Goal: Browse casually

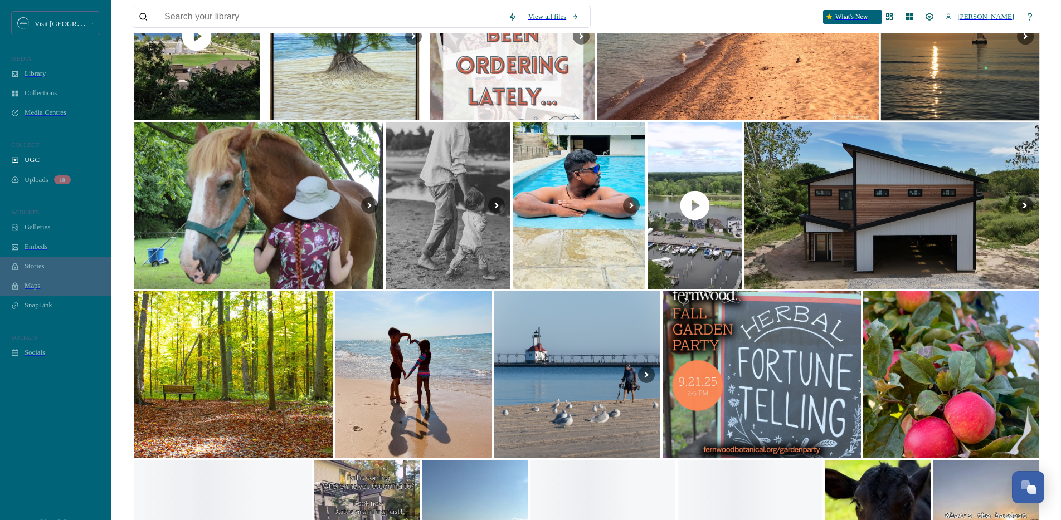
scroll to position [594, 0]
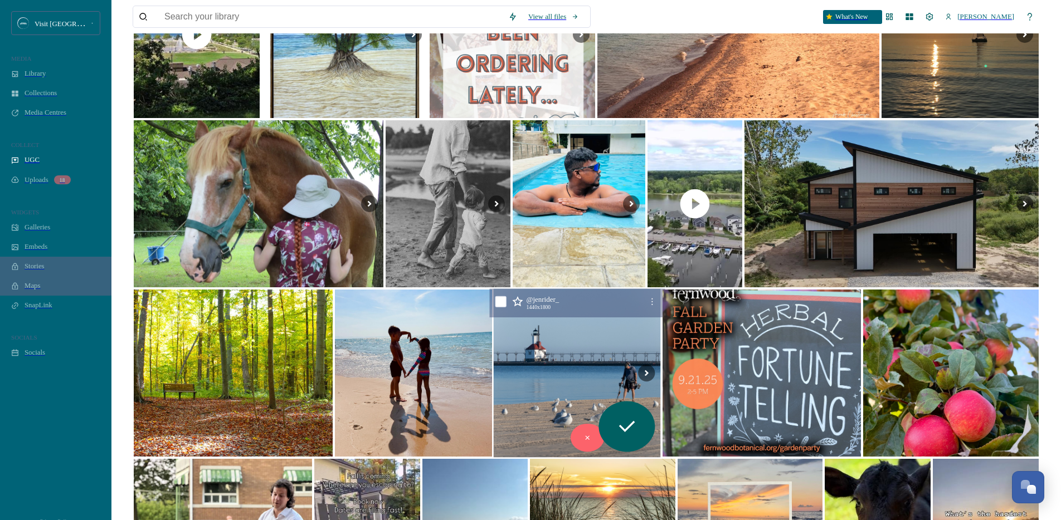
click at [607, 328] on img at bounding box center [577, 373] width 167 height 169
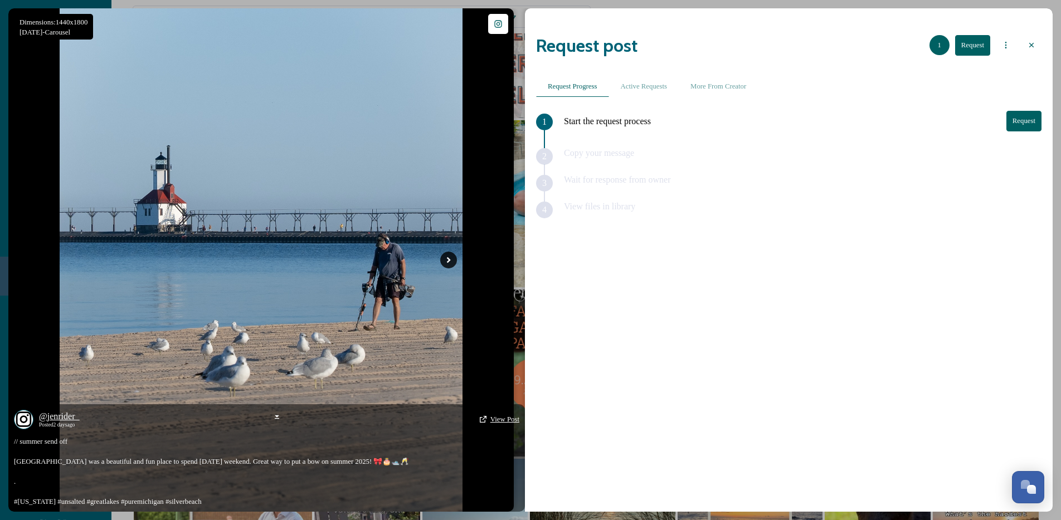
click at [449, 257] on icon at bounding box center [448, 260] width 17 height 17
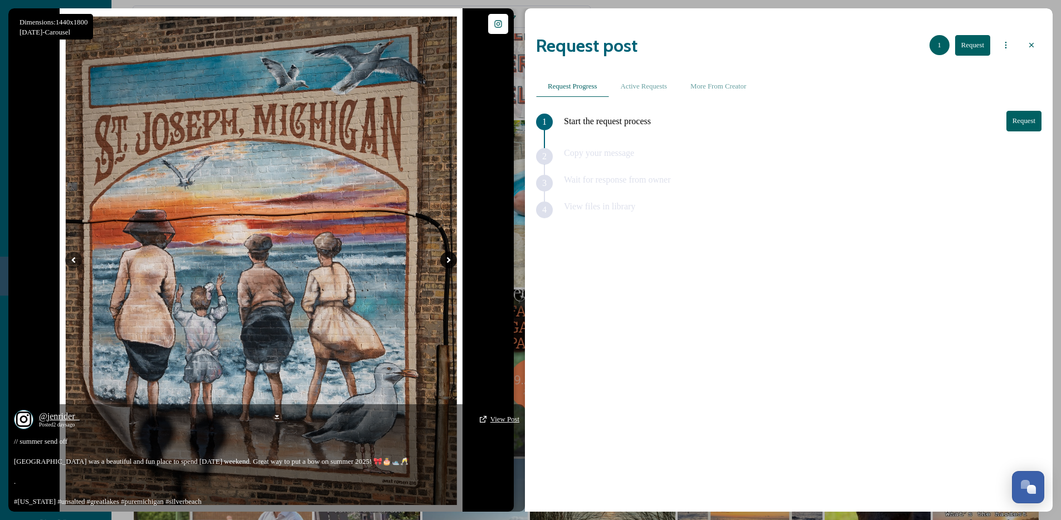
click at [451, 263] on icon at bounding box center [448, 260] width 17 height 17
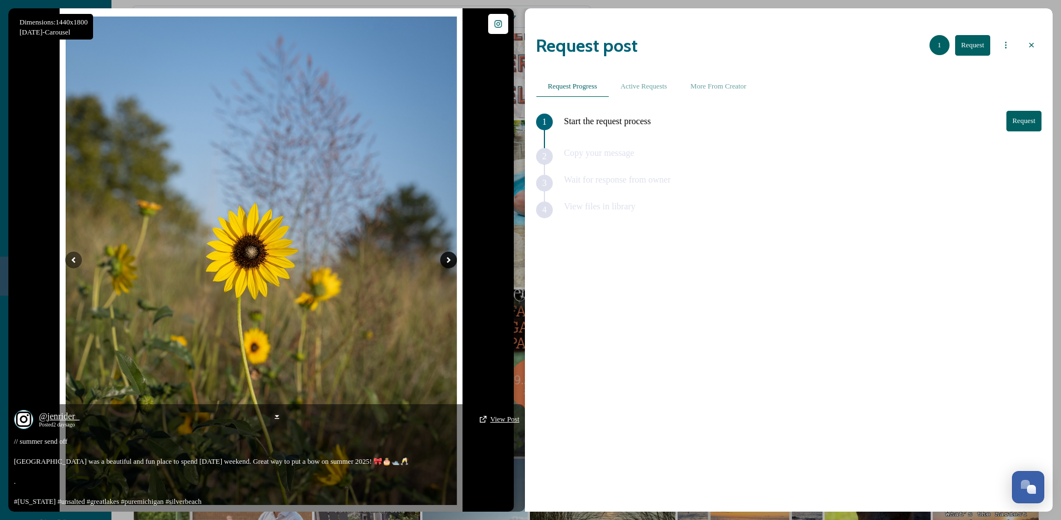
click at [455, 256] on icon at bounding box center [448, 260] width 17 height 17
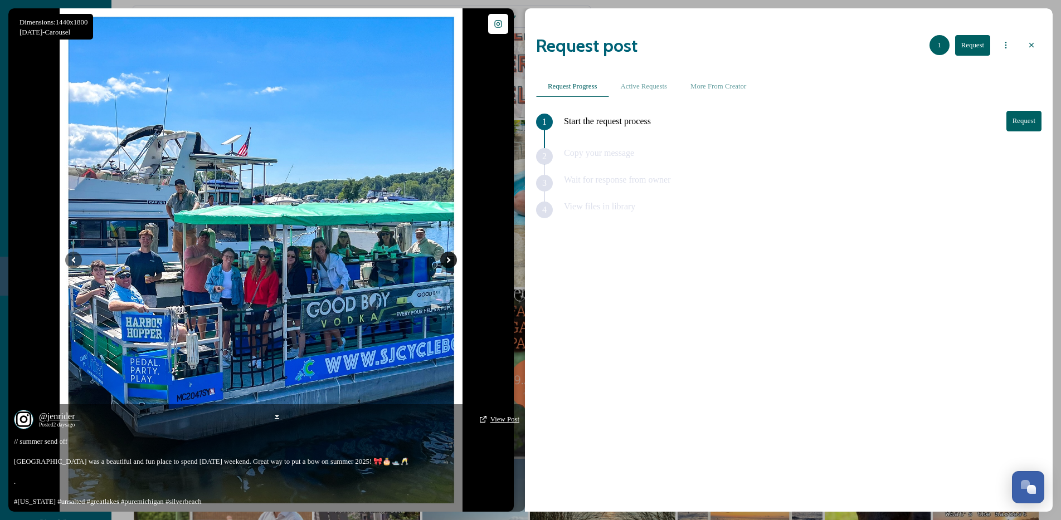
click at [454, 257] on icon at bounding box center [448, 260] width 17 height 17
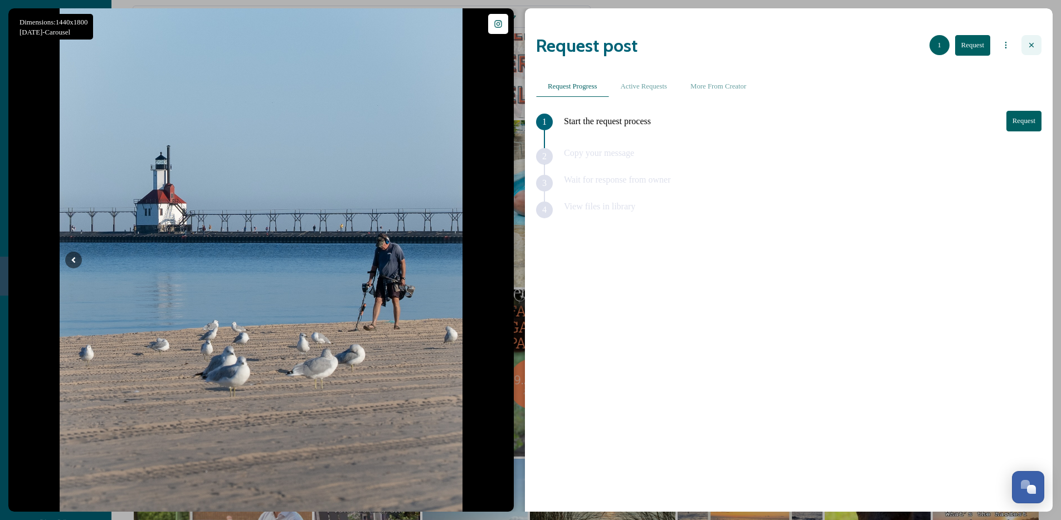
click at [1024, 35] on div at bounding box center [1031, 45] width 20 height 20
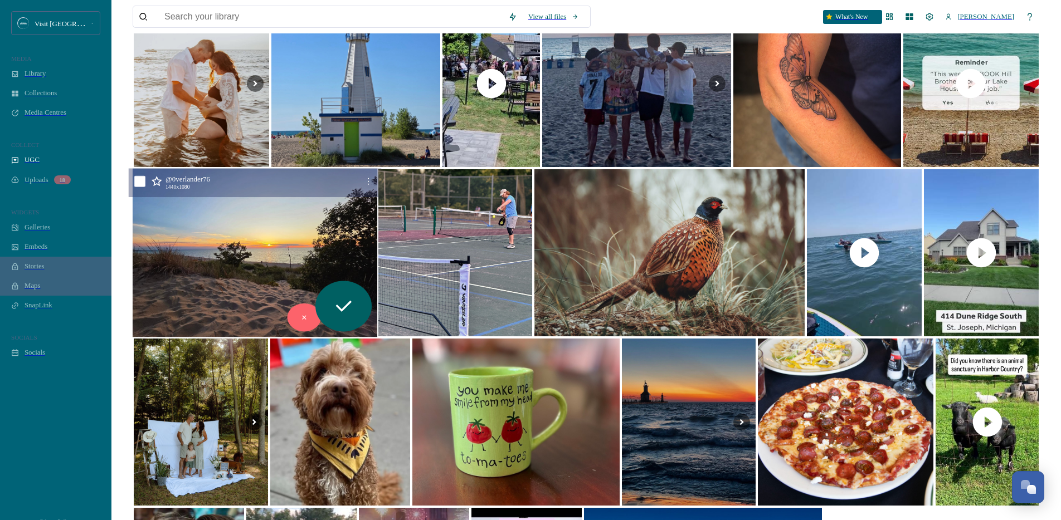
scroll to position [1570, 0]
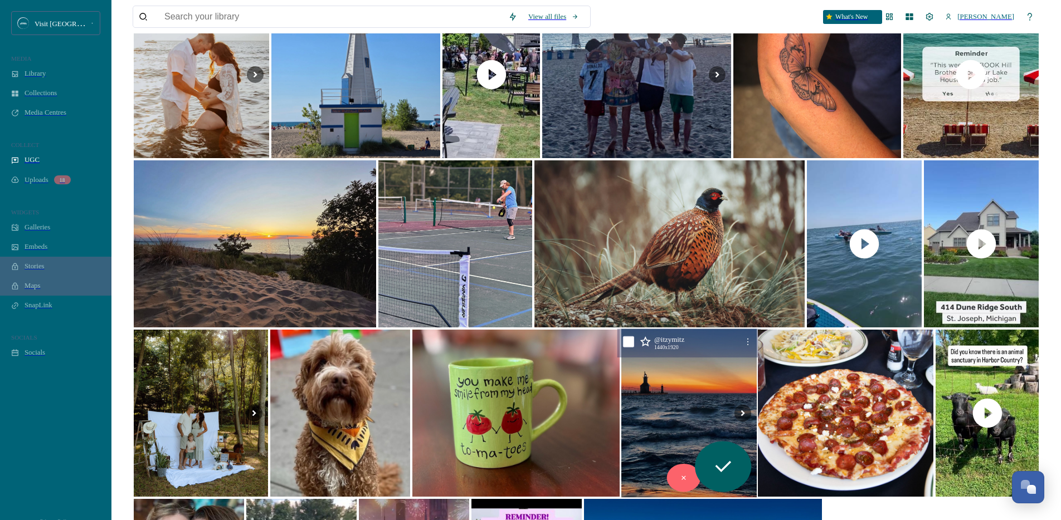
click at [685, 355] on img at bounding box center [688, 413] width 135 height 169
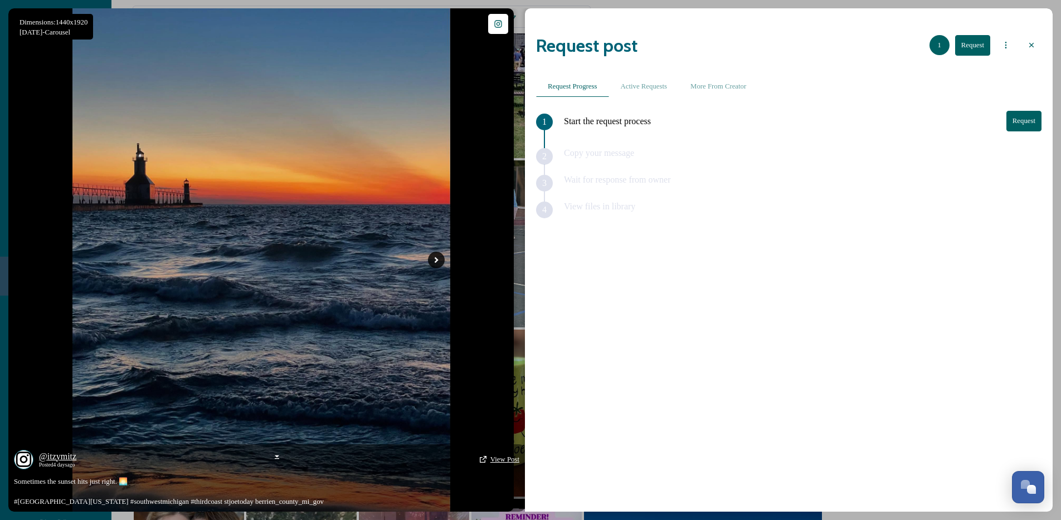
click at [438, 261] on icon at bounding box center [436, 260] width 17 height 17
click at [67, 452] on span "@ itzymitz" at bounding box center [57, 456] width 37 height 9
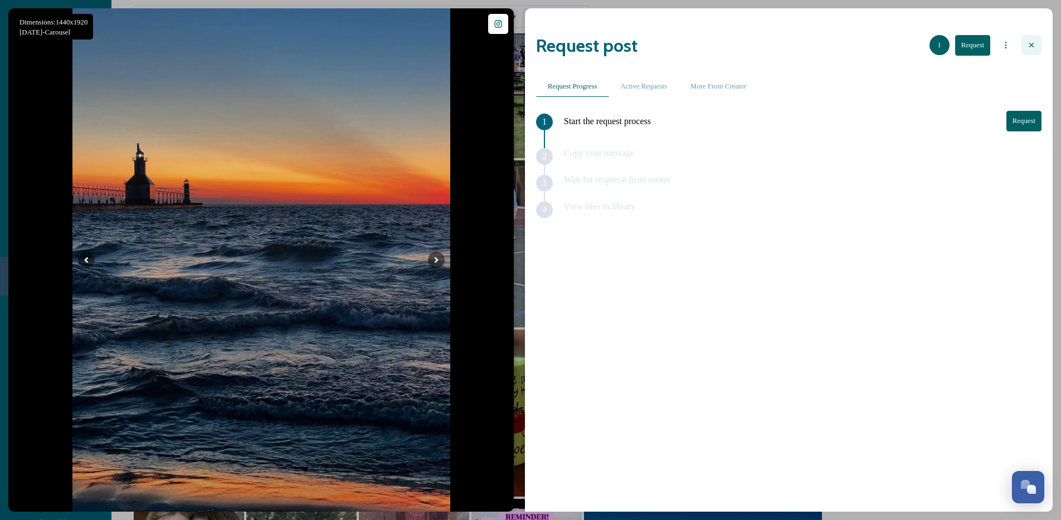
click at [1028, 41] on icon at bounding box center [1031, 45] width 9 height 9
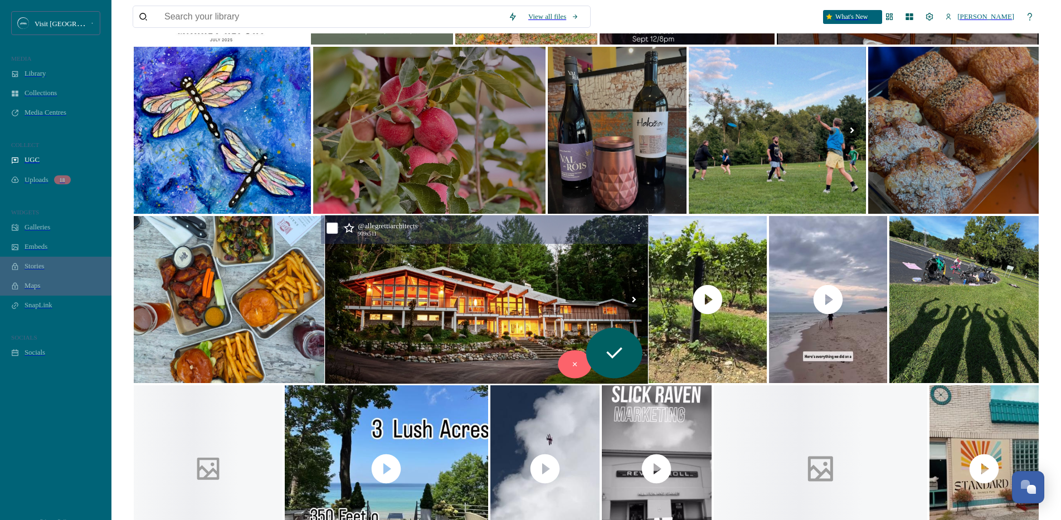
scroll to position [2364, 0]
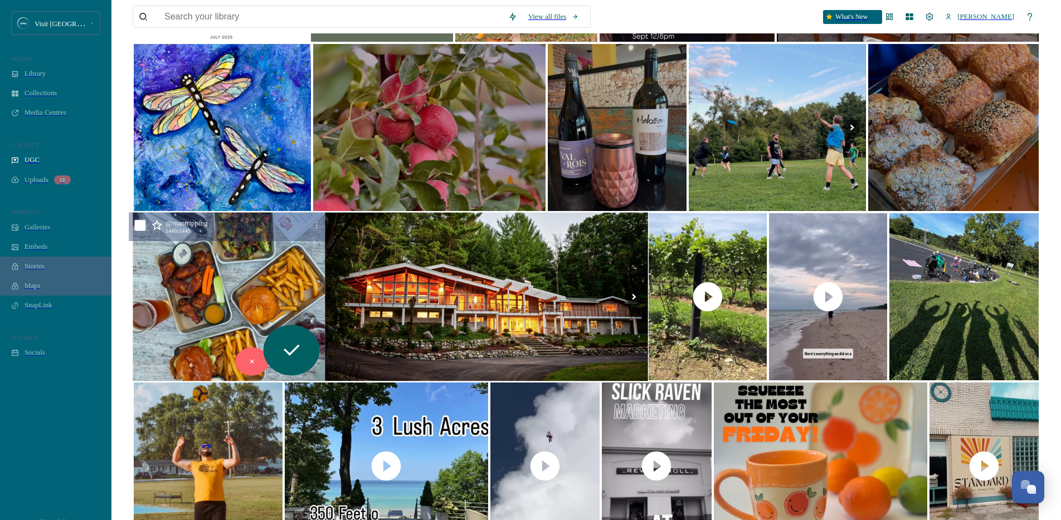
click at [263, 242] on img at bounding box center [229, 296] width 193 height 169
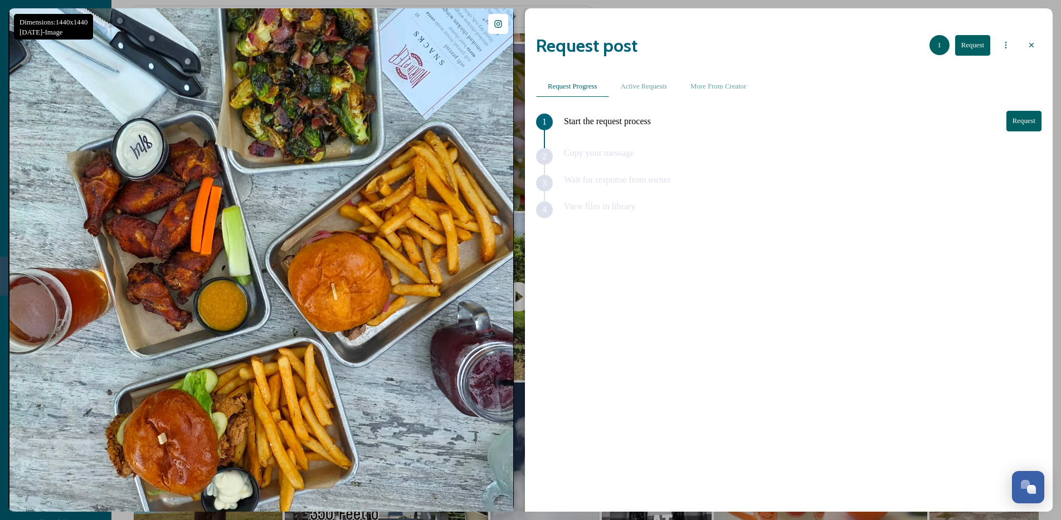
click at [1031, 40] on div at bounding box center [1031, 45] width 20 height 20
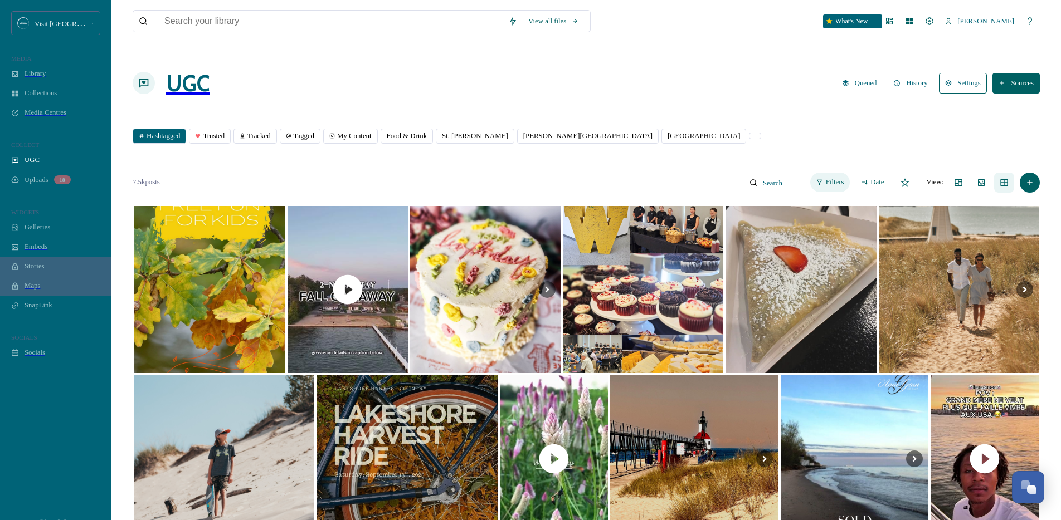
click at [836, 178] on span "Filters" at bounding box center [835, 182] width 18 height 8
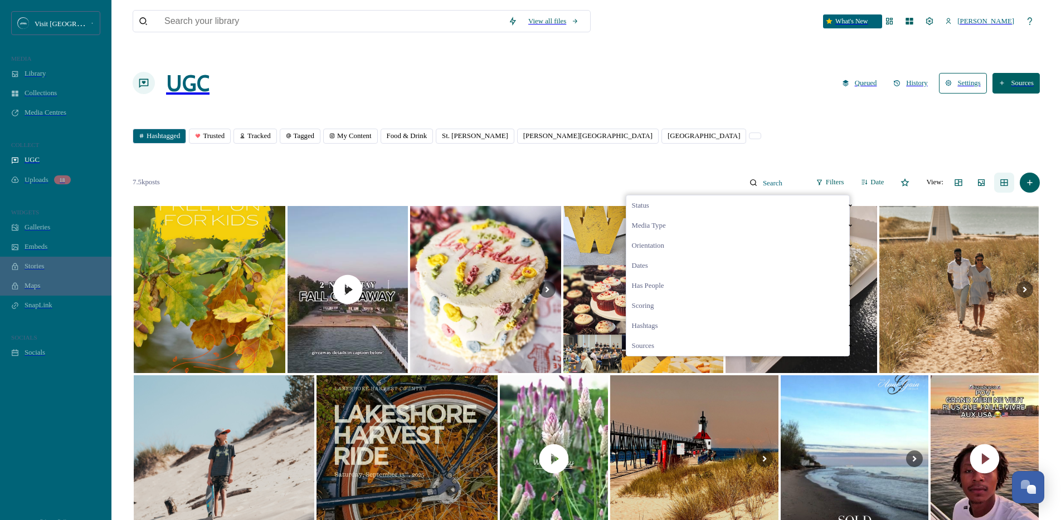
click at [654, 302] on span "Scoring" at bounding box center [643, 306] width 22 height 8
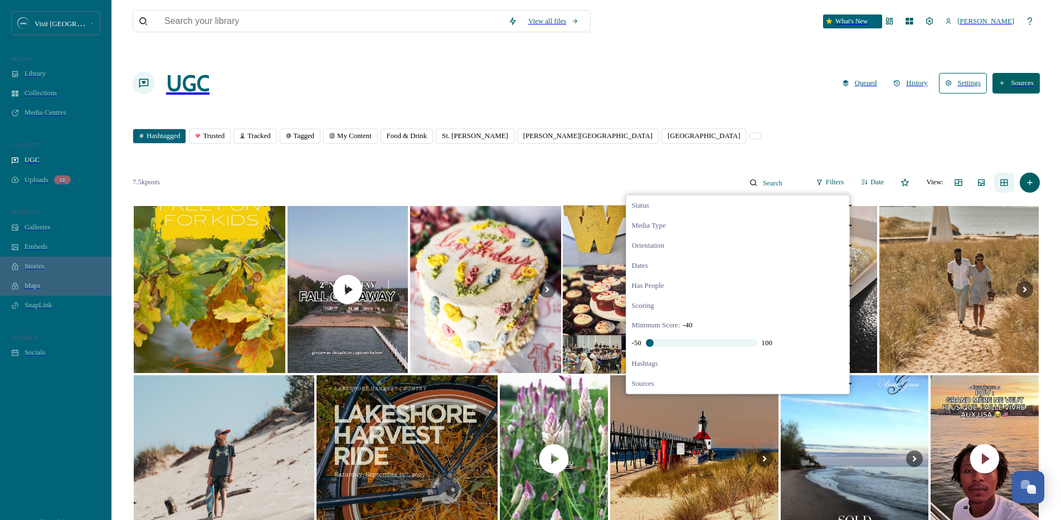
drag, startPoint x: 705, startPoint y: 330, endPoint x: 606, endPoint y: 309, distance: 101.3
type input "-50"
click at [646, 339] on input "range" at bounding box center [701, 343] width 111 height 8
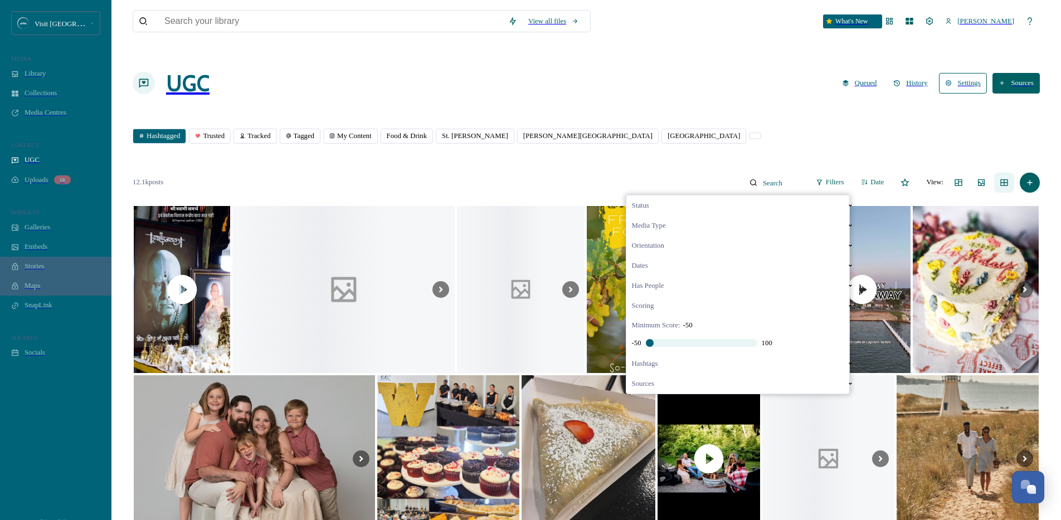
click at [685, 129] on div "Hashtagged Trusted Tracked Tagged My Content Food & Drink St. [PERSON_NAME] Har…" at bounding box center [586, 139] width 907 height 21
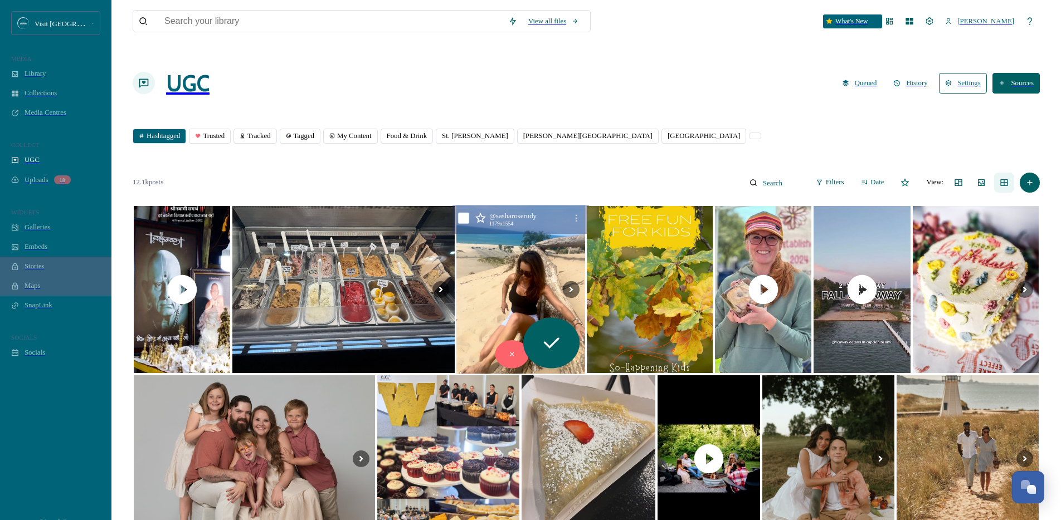
click at [525, 257] on img at bounding box center [520, 289] width 129 height 169
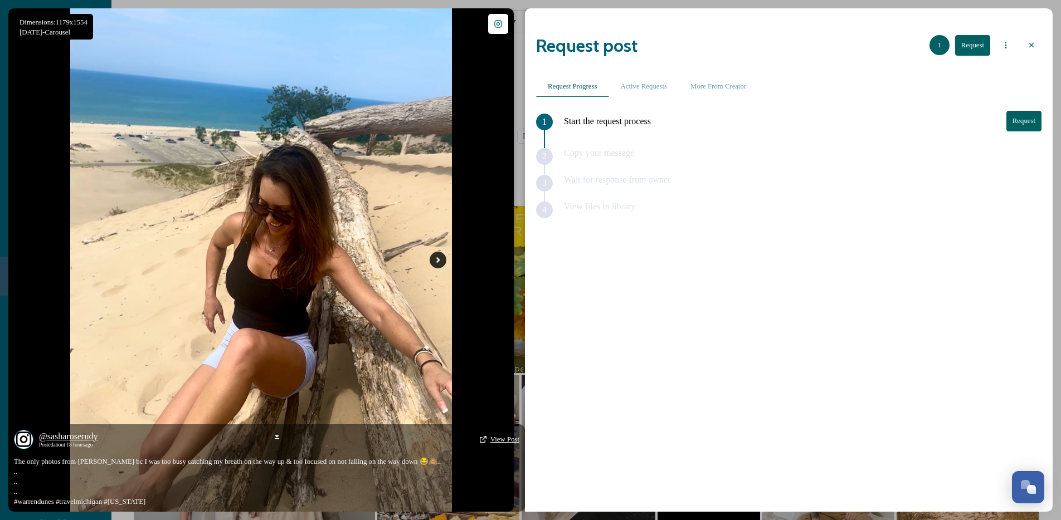
click at [437, 264] on icon at bounding box center [437, 260] width 17 height 17
click at [440, 257] on icon at bounding box center [437, 260] width 17 height 17
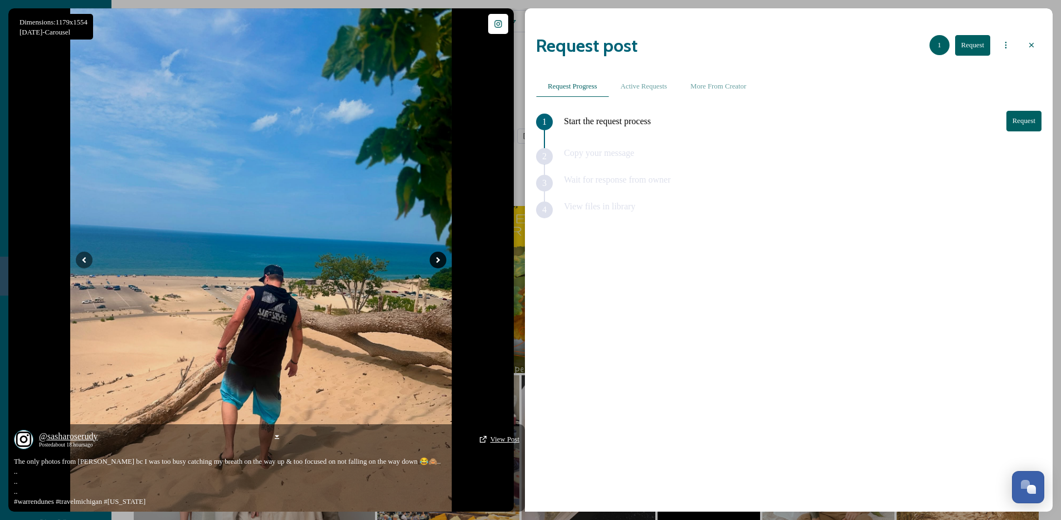
click at [441, 258] on icon at bounding box center [437, 260] width 17 height 17
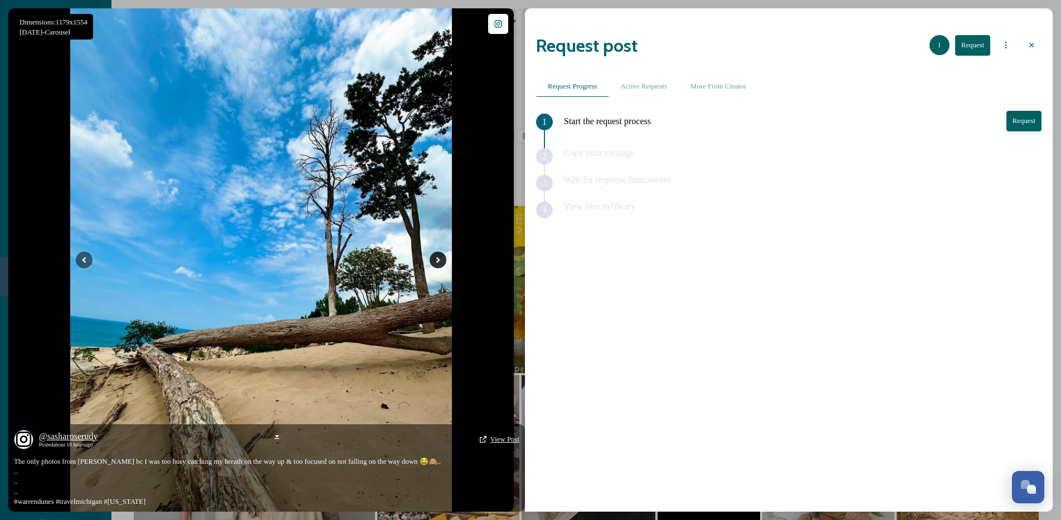
click at [441, 258] on icon at bounding box center [437, 260] width 17 height 17
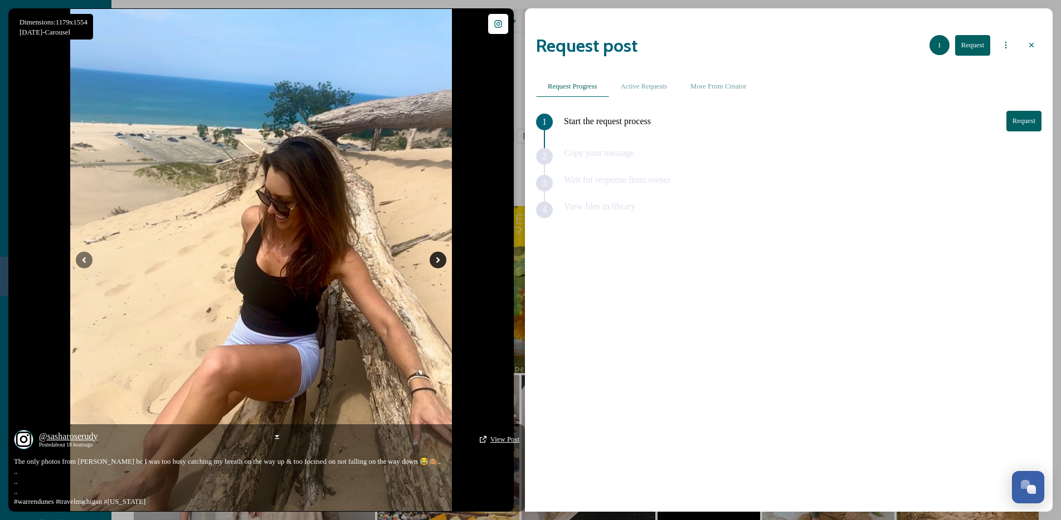
click at [441, 261] on icon at bounding box center [437, 260] width 17 height 17
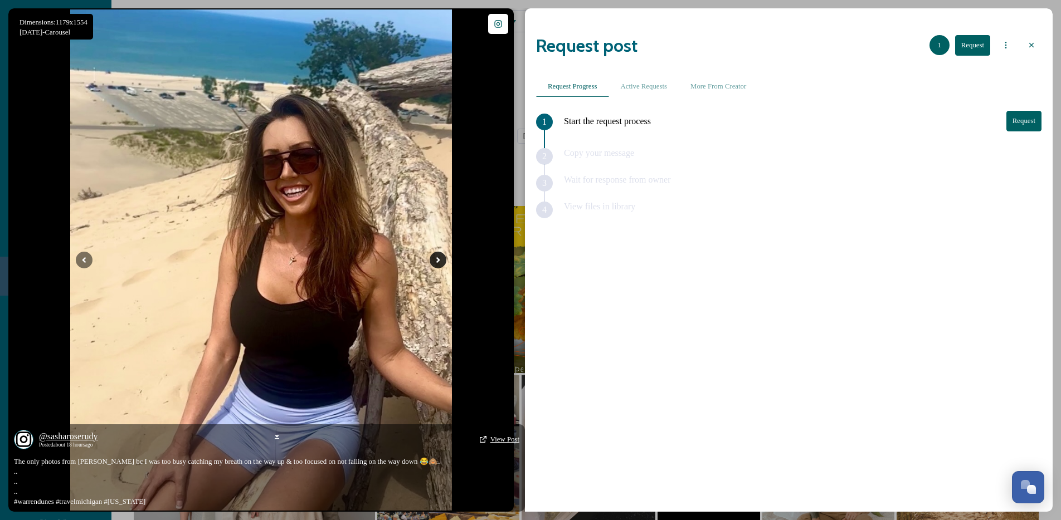
click at [440, 261] on icon at bounding box center [438, 260] width 4 height 6
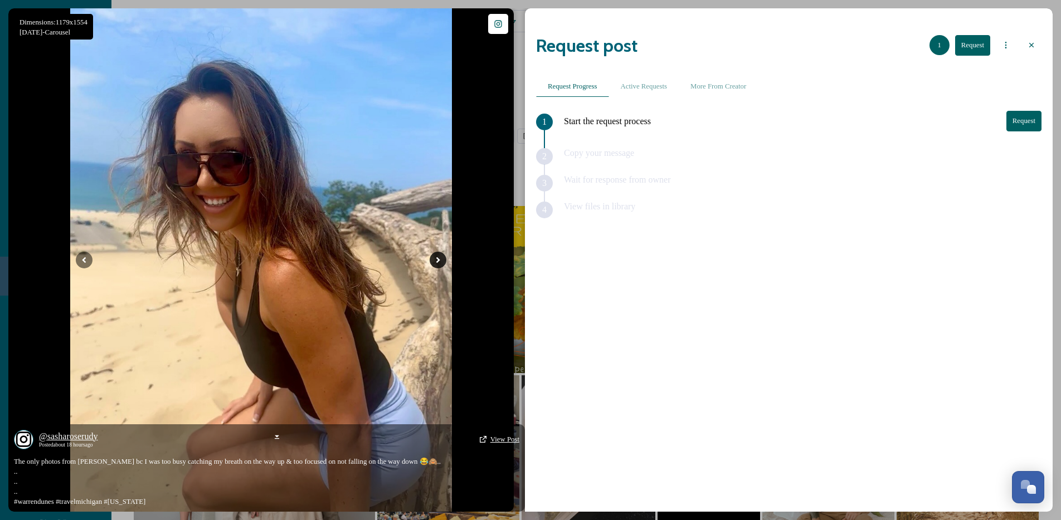
click at [440, 261] on icon at bounding box center [438, 260] width 4 height 6
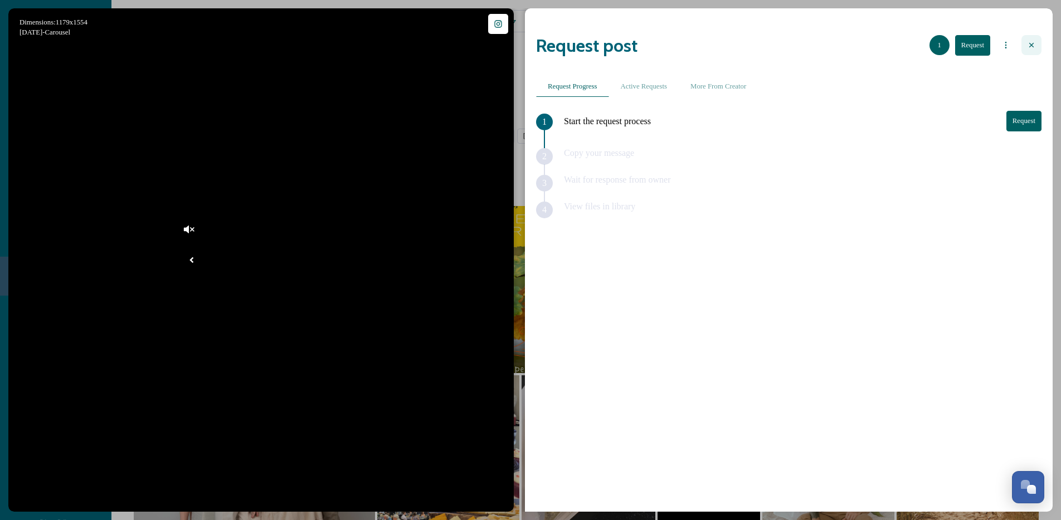
click at [1029, 41] on icon at bounding box center [1031, 45] width 9 height 9
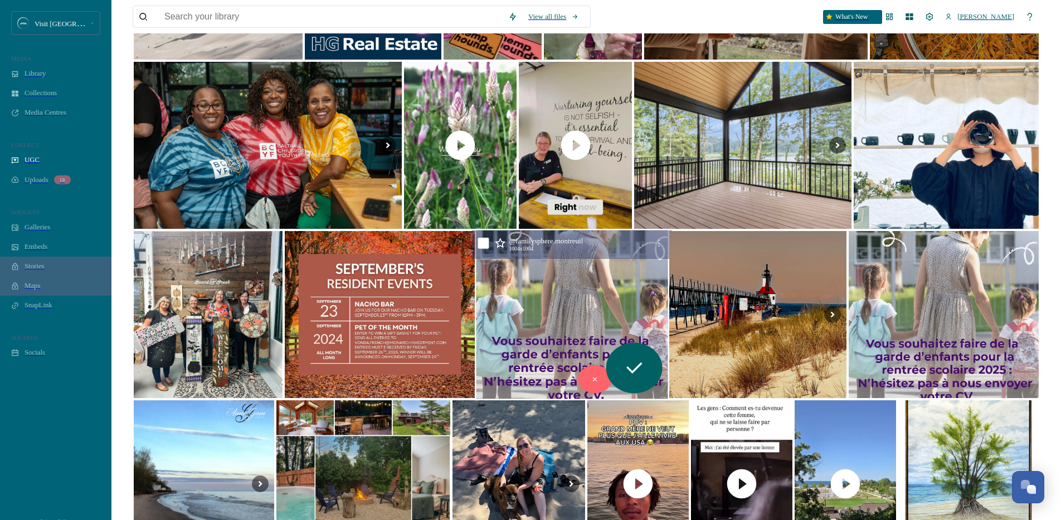
scroll to position [1060, 0]
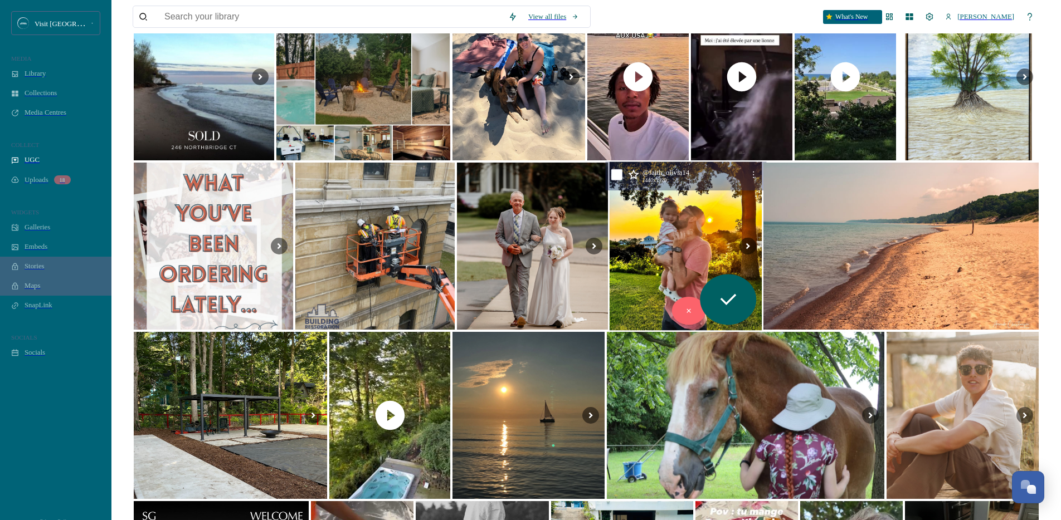
click at [631, 233] on img at bounding box center [685, 246] width 153 height 169
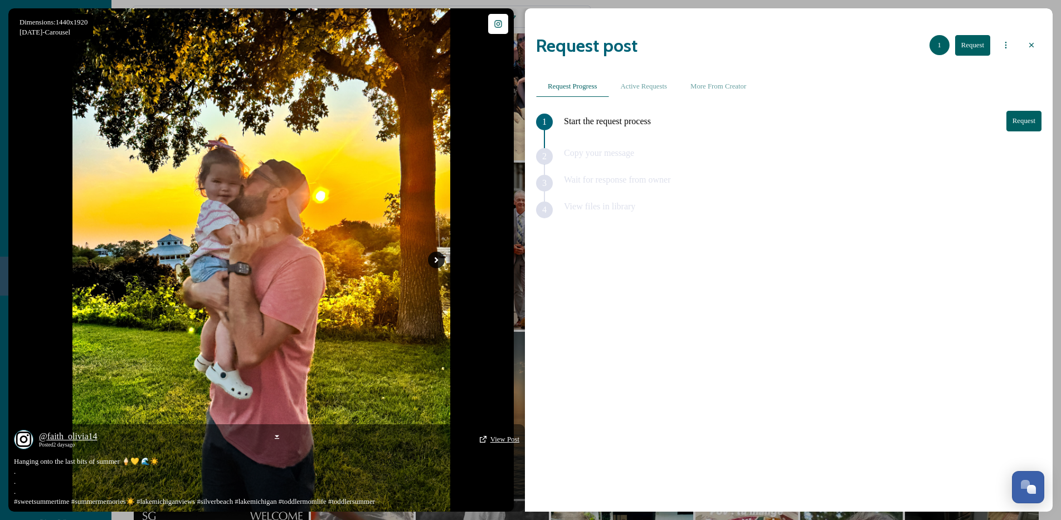
click at [443, 260] on icon at bounding box center [436, 260] width 17 height 17
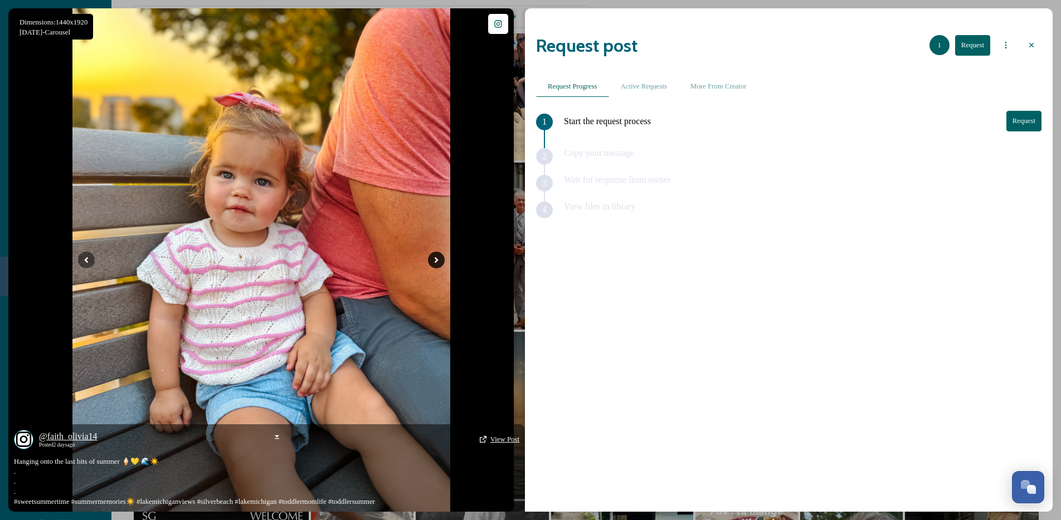
click at [443, 259] on icon at bounding box center [436, 260] width 17 height 17
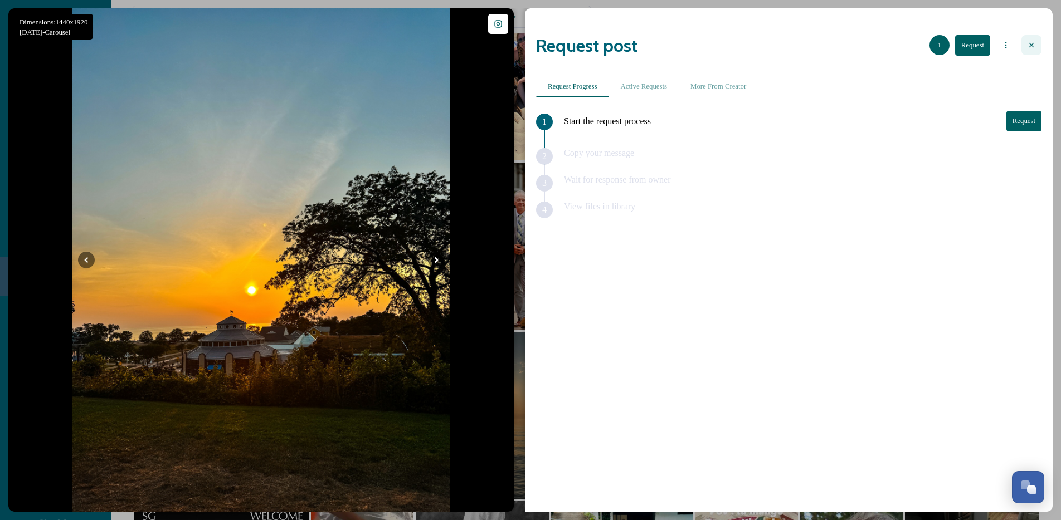
click at [1029, 41] on icon at bounding box center [1031, 45] width 9 height 9
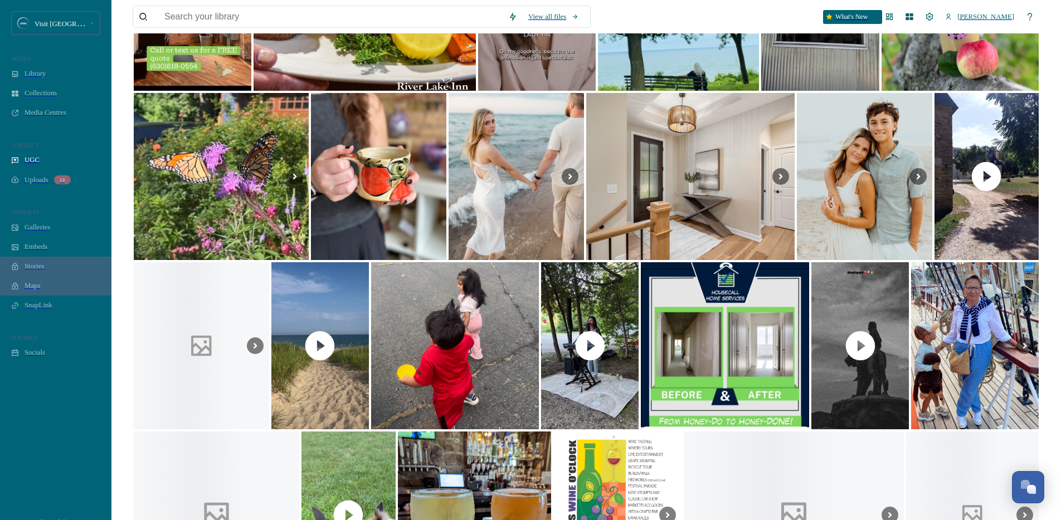
scroll to position [11307, 0]
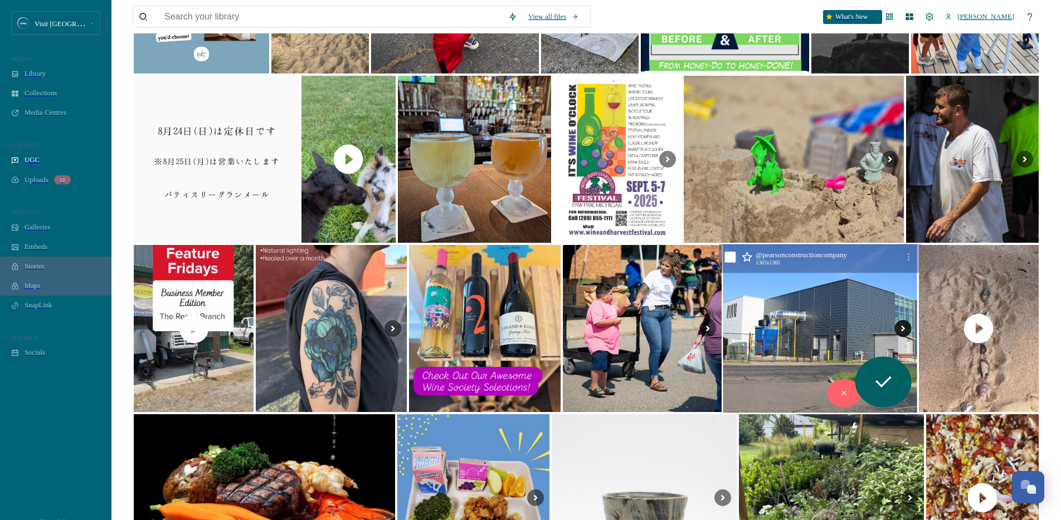
click at [910, 320] on icon at bounding box center [903, 328] width 17 height 17
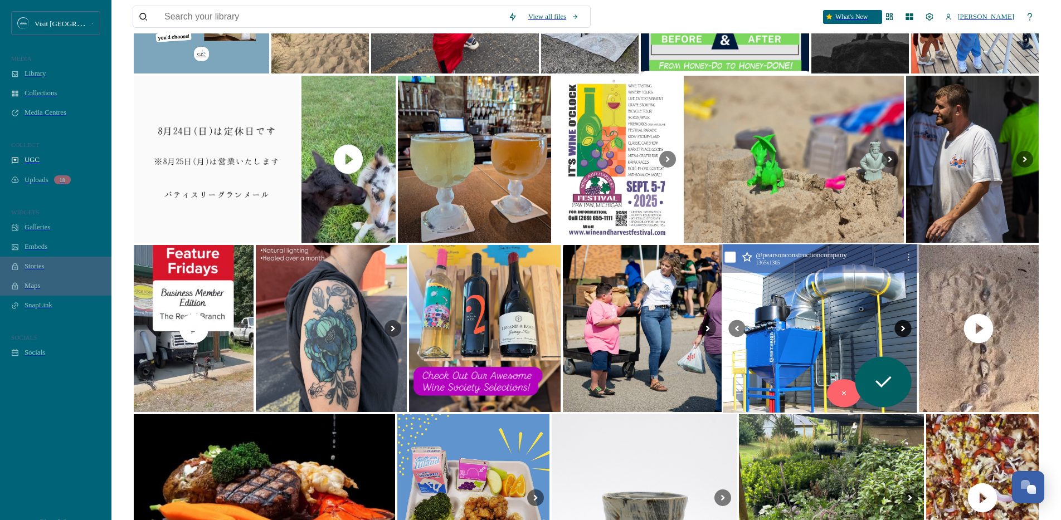
click at [909, 320] on icon at bounding box center [903, 328] width 17 height 17
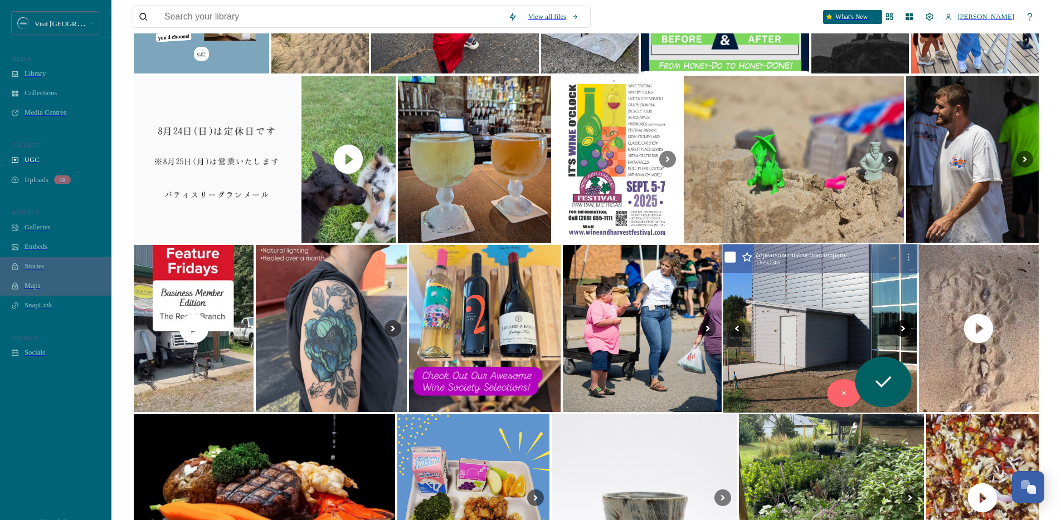
click at [909, 320] on icon at bounding box center [903, 328] width 17 height 17
